Goal: Transaction & Acquisition: Purchase product/service

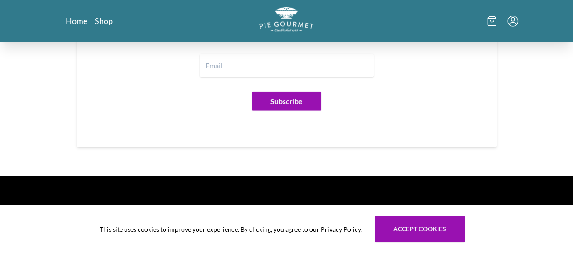
scroll to position [1160, 0]
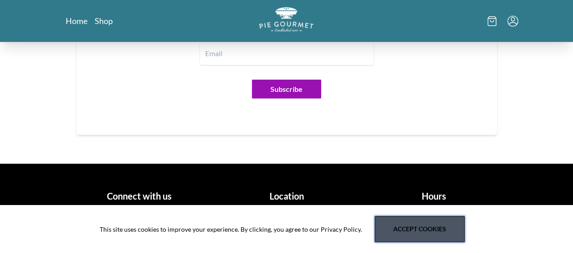
click at [417, 220] on button "Accept cookies" at bounding box center [420, 229] width 90 height 26
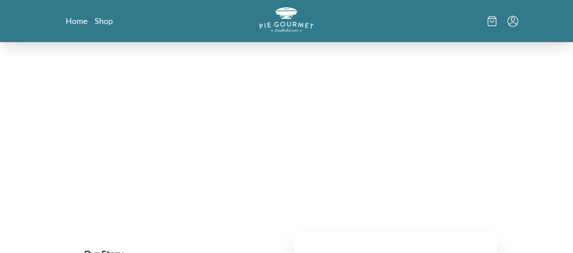
scroll to position [0, 0]
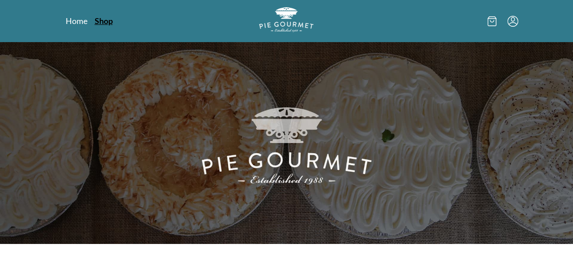
click at [95, 22] on link "Shop" at bounding box center [104, 20] width 18 height 11
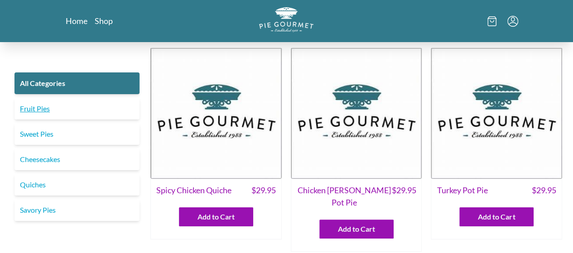
click at [85, 108] on link "Fruit Pies" at bounding box center [76, 109] width 125 height 22
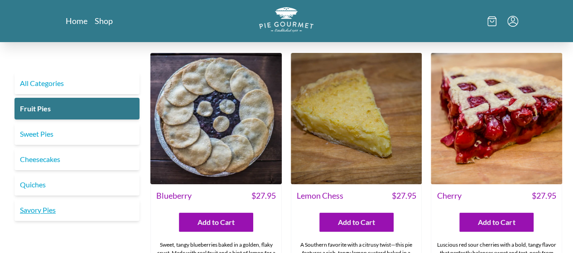
click at [48, 213] on link "Savory Pies" at bounding box center [76, 210] width 125 height 22
